Goal: Information Seeking & Learning: Learn about a topic

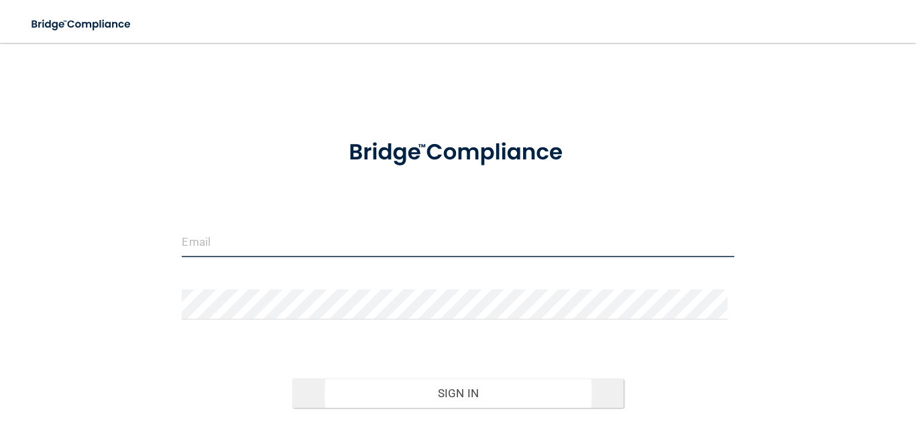
type input "[PERSON_NAME][EMAIL_ADDRESS][DOMAIN_NAME]"
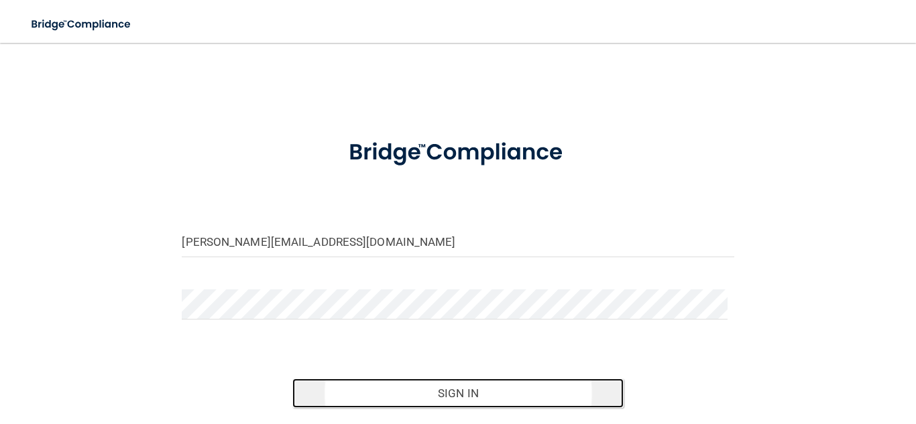
click at [457, 397] on button "Sign In" at bounding box center [457, 394] width 331 height 30
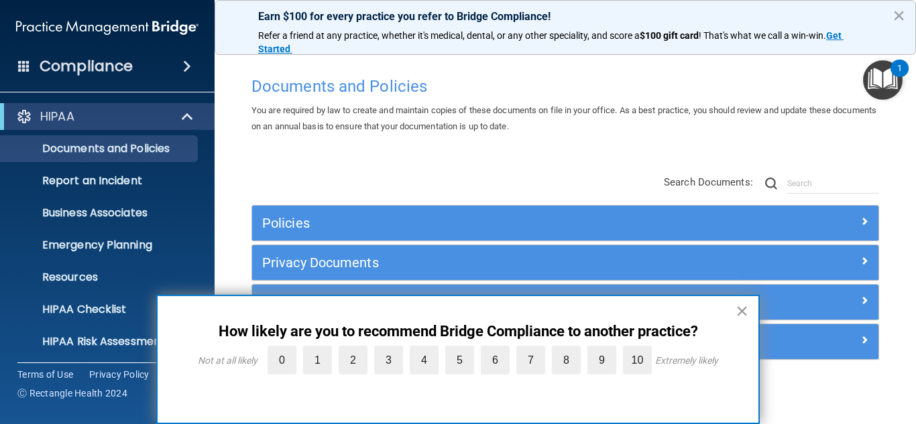
click at [744, 312] on button "×" at bounding box center [742, 310] width 13 height 21
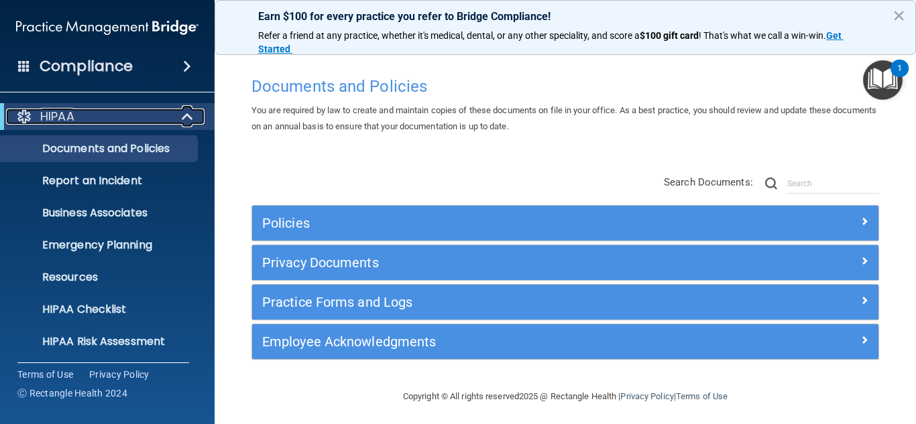
click at [187, 115] on span at bounding box center [188, 117] width 11 height 16
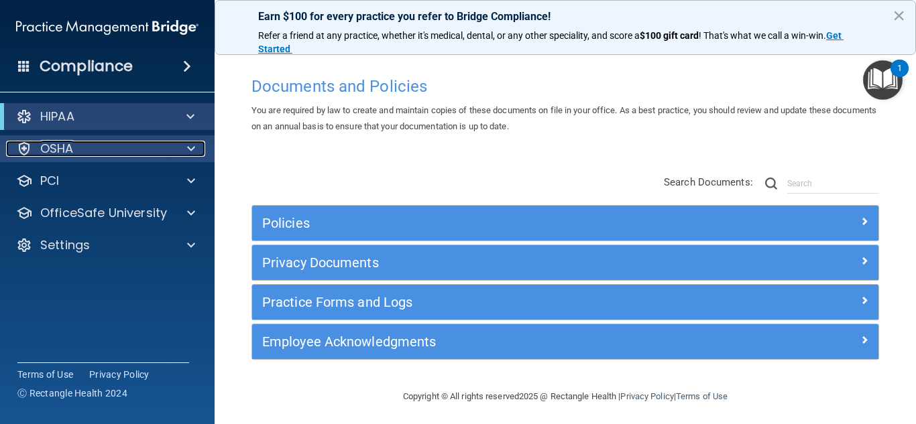
click at [187, 143] on span at bounding box center [191, 149] width 8 height 16
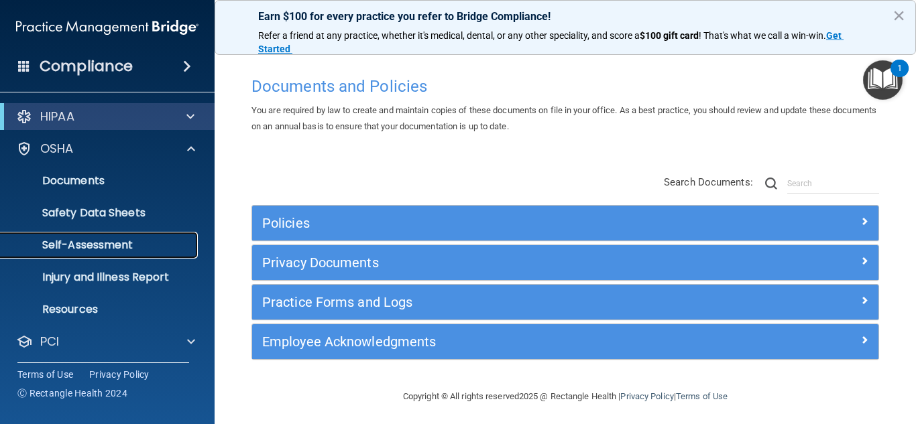
click at [84, 236] on link "Self-Assessment" at bounding box center [92, 245] width 211 height 27
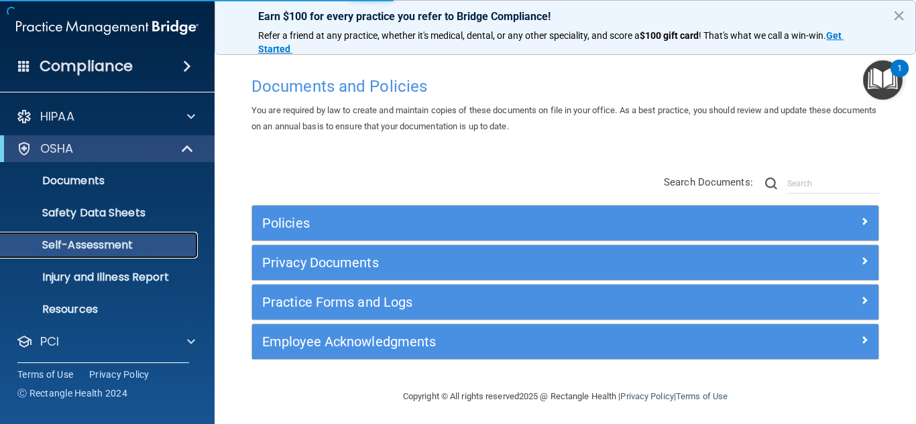
click at [97, 243] on p "Self-Assessment" at bounding box center [100, 245] width 183 height 13
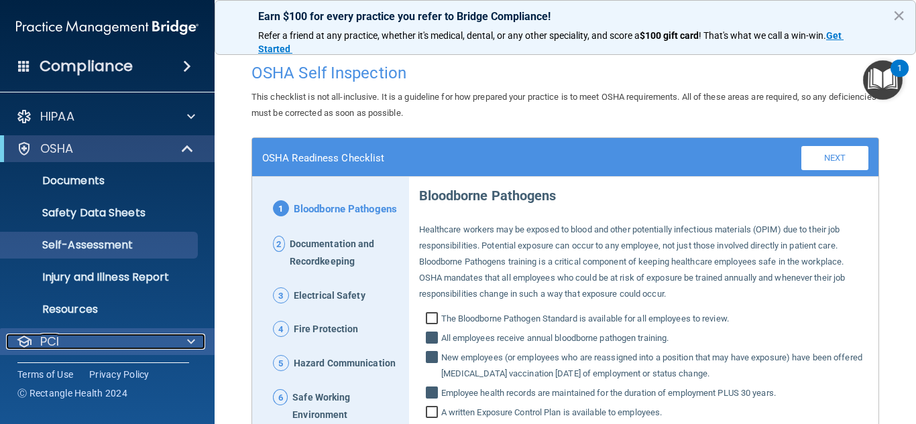
click at [191, 340] on span at bounding box center [191, 342] width 8 height 16
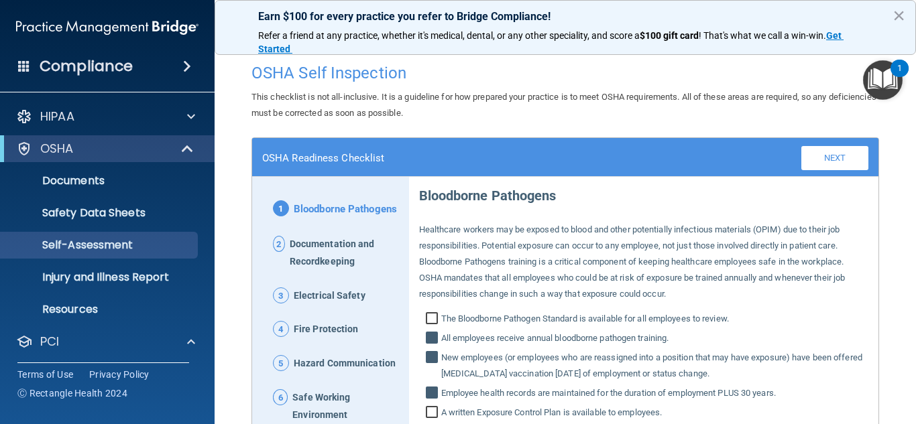
click at [183, 64] on span at bounding box center [187, 66] width 8 height 16
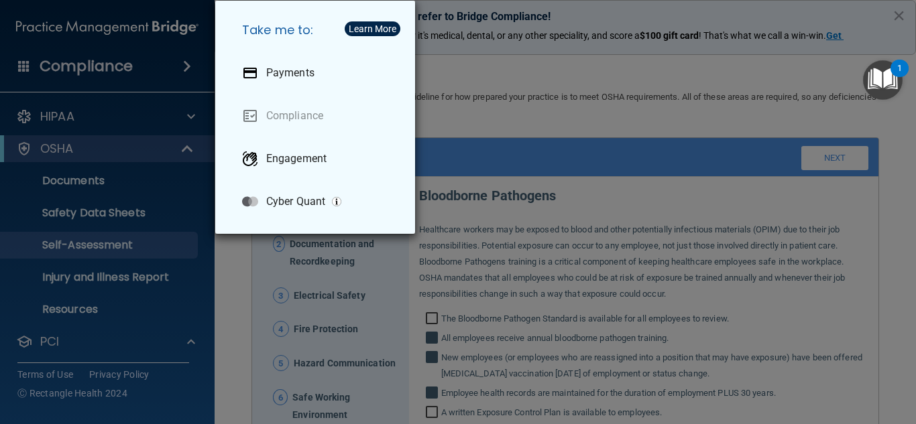
click at [182, 64] on div "Take me to: Payments Compliance Engagement Cyber Quant" at bounding box center [458, 212] width 916 height 424
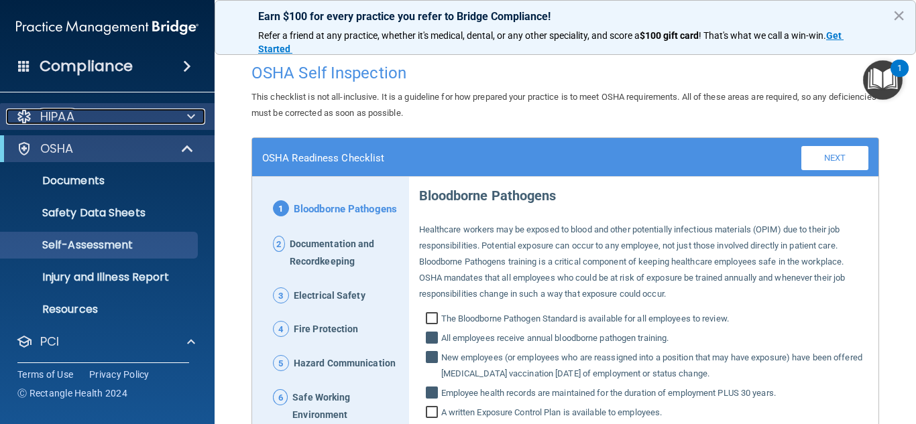
click at [186, 117] on div at bounding box center [189, 117] width 34 height 16
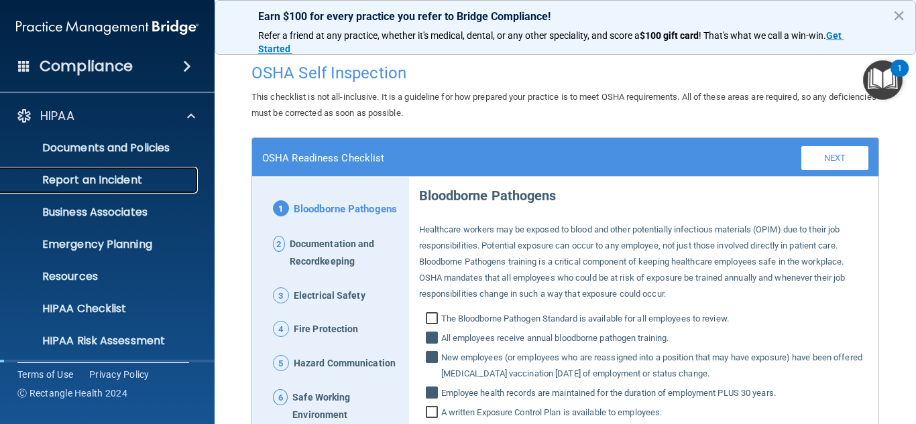
click at [165, 186] on p "Report an Incident" at bounding box center [100, 180] width 183 height 13
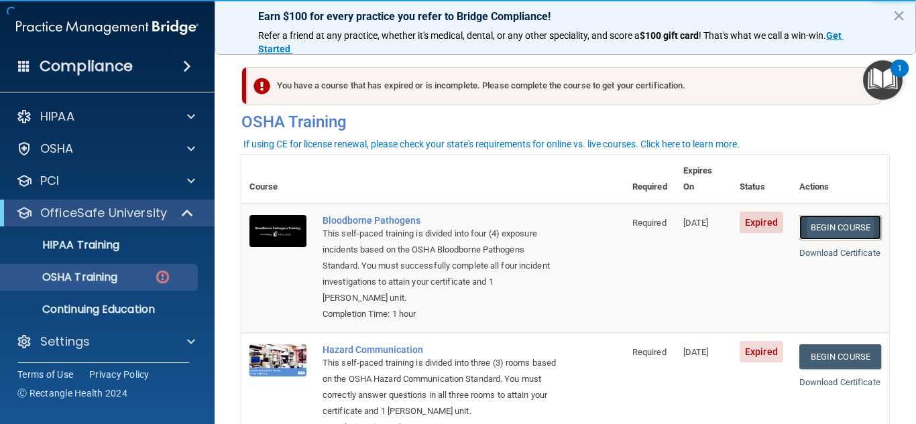
click at [835, 217] on link "Begin Course" at bounding box center [840, 227] width 82 height 25
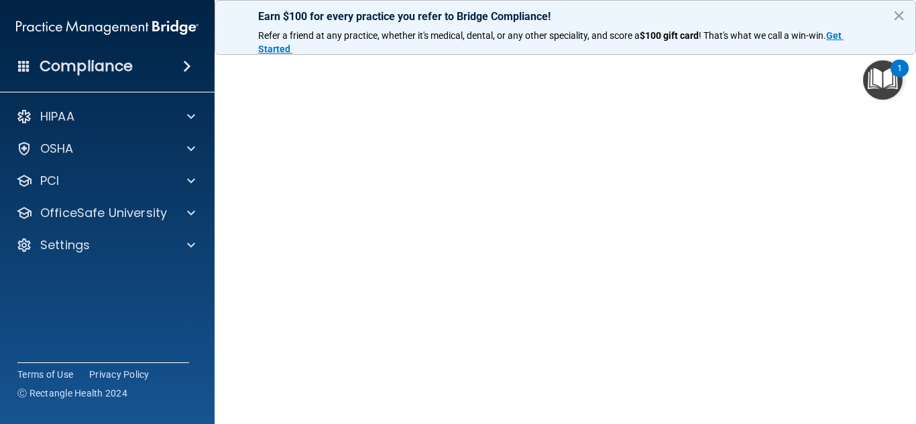
scroll to position [93, 0]
click at [899, 15] on button "×" at bounding box center [898, 15] width 13 height 21
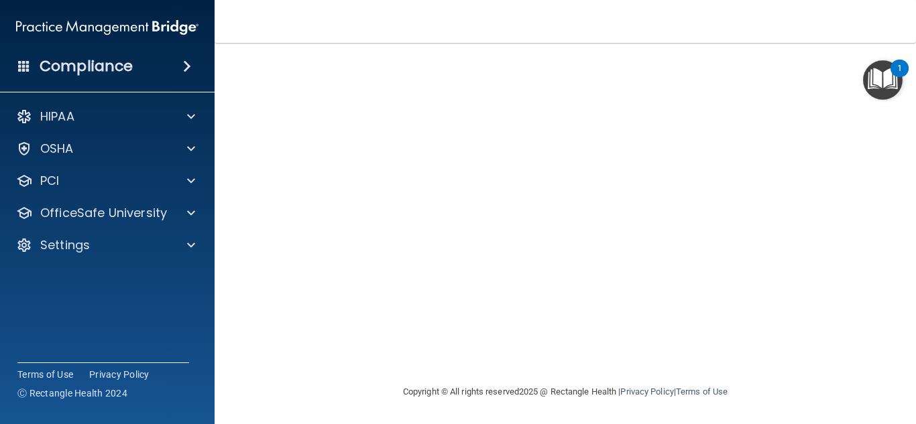
scroll to position [50, 0]
